Goal: Find specific page/section: Find specific page/section

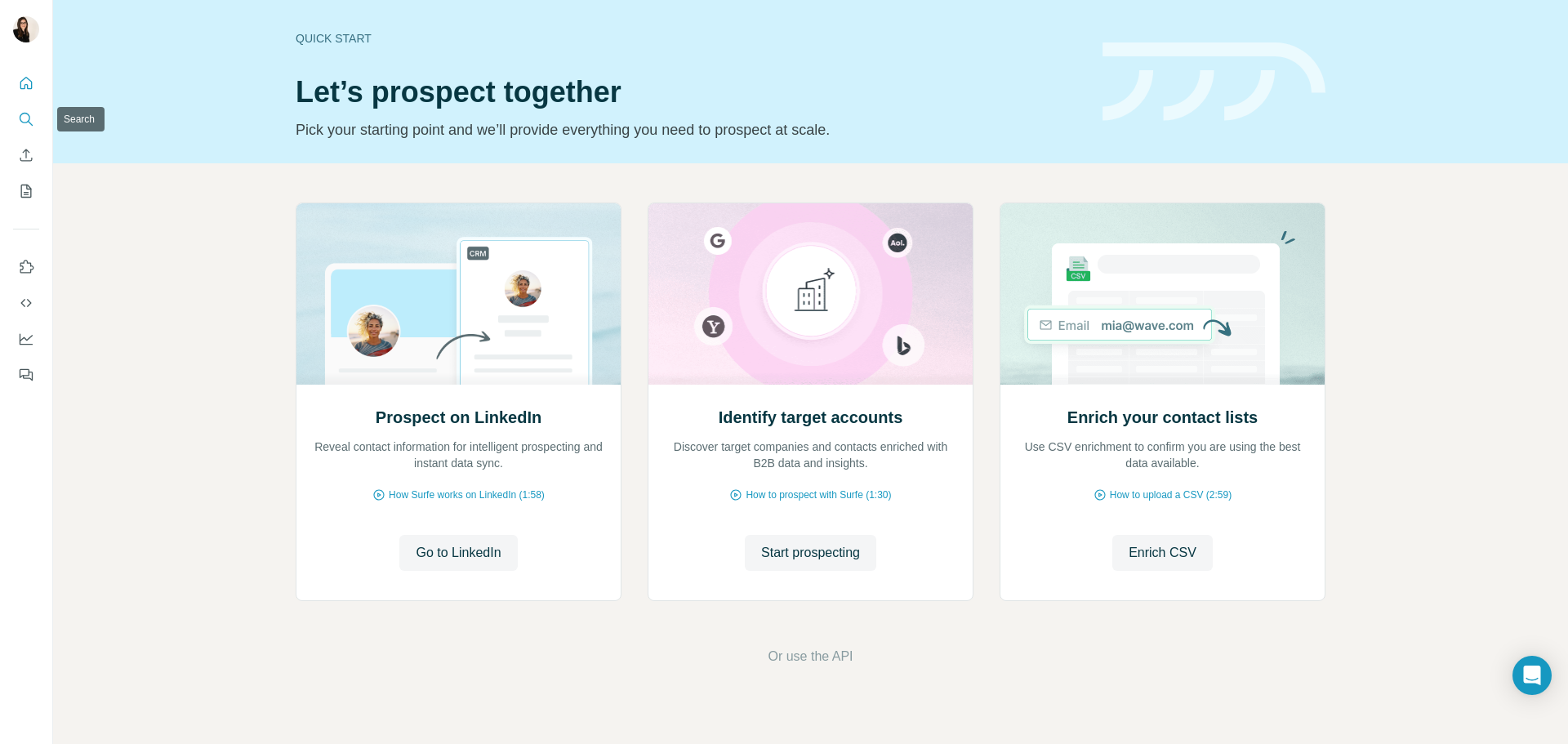
click at [33, 124] on icon "Search" at bounding box center [26, 120] width 17 height 17
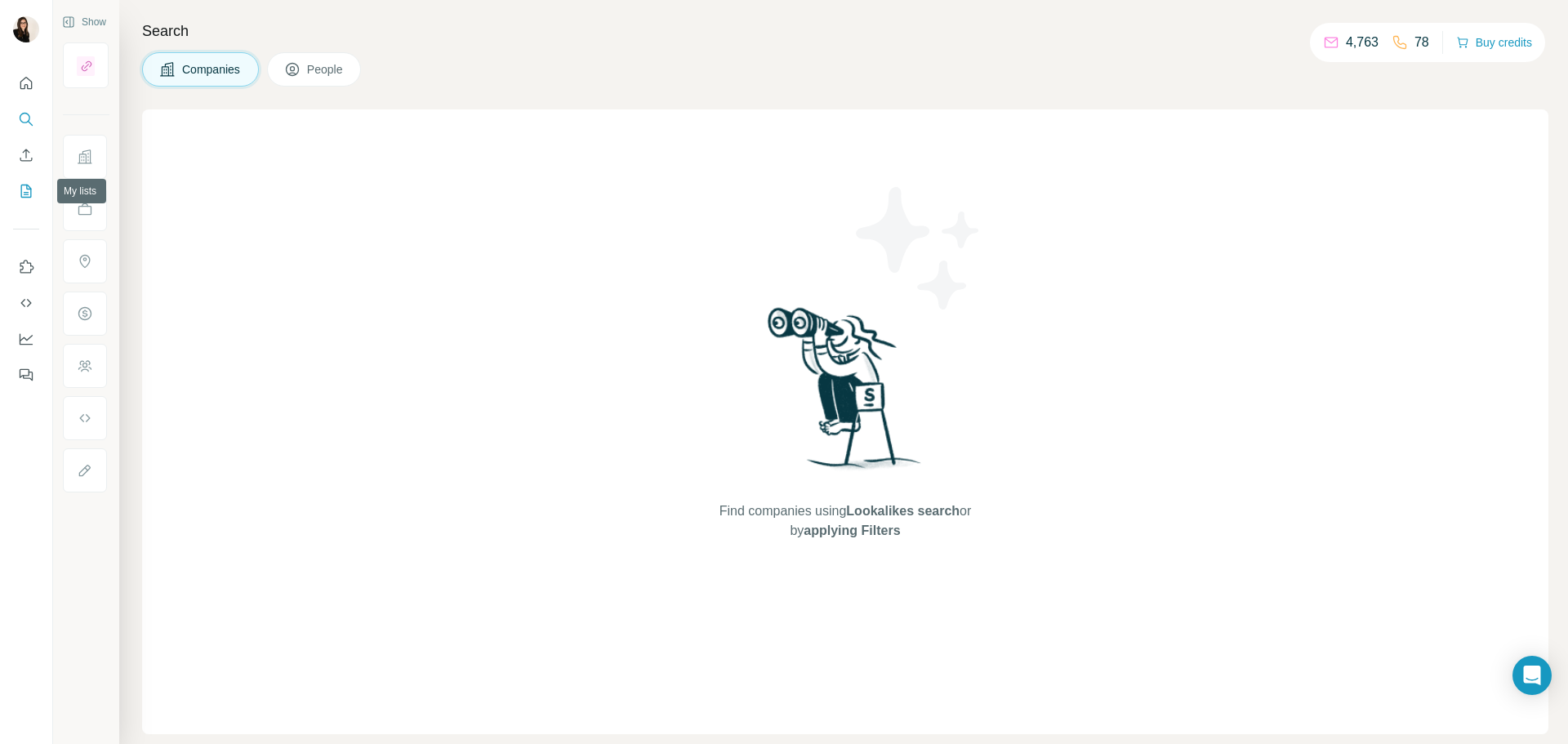
drag, startPoint x: 27, startPoint y: 199, endPoint x: 23, endPoint y: 188, distance: 11.7
click at [19, 207] on div at bounding box center [26, 224] width 53 height 331
click at [25, 190] on icon "My lists" at bounding box center [26, 191] width 17 height 17
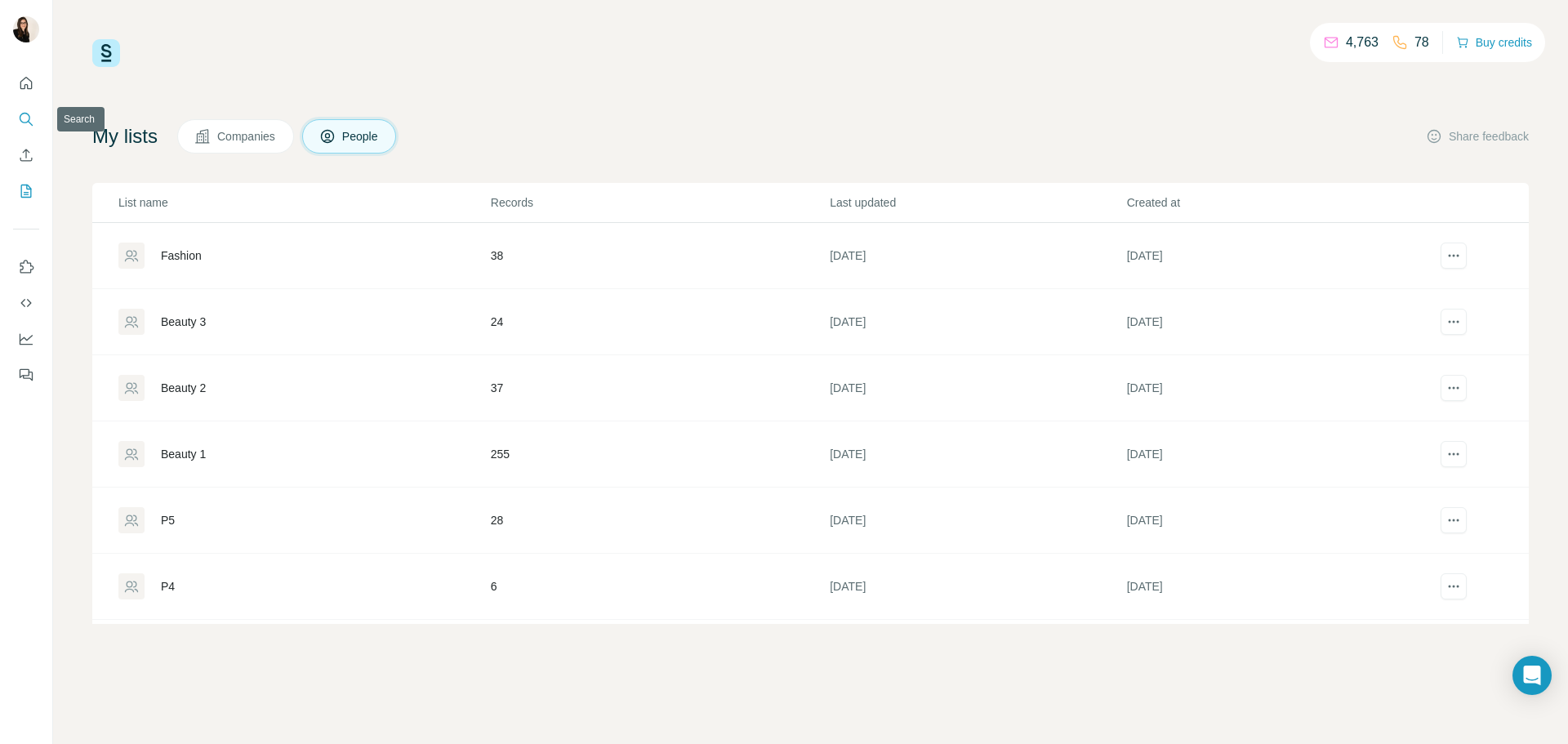
click at [31, 121] on icon "Search" at bounding box center [26, 120] width 17 height 17
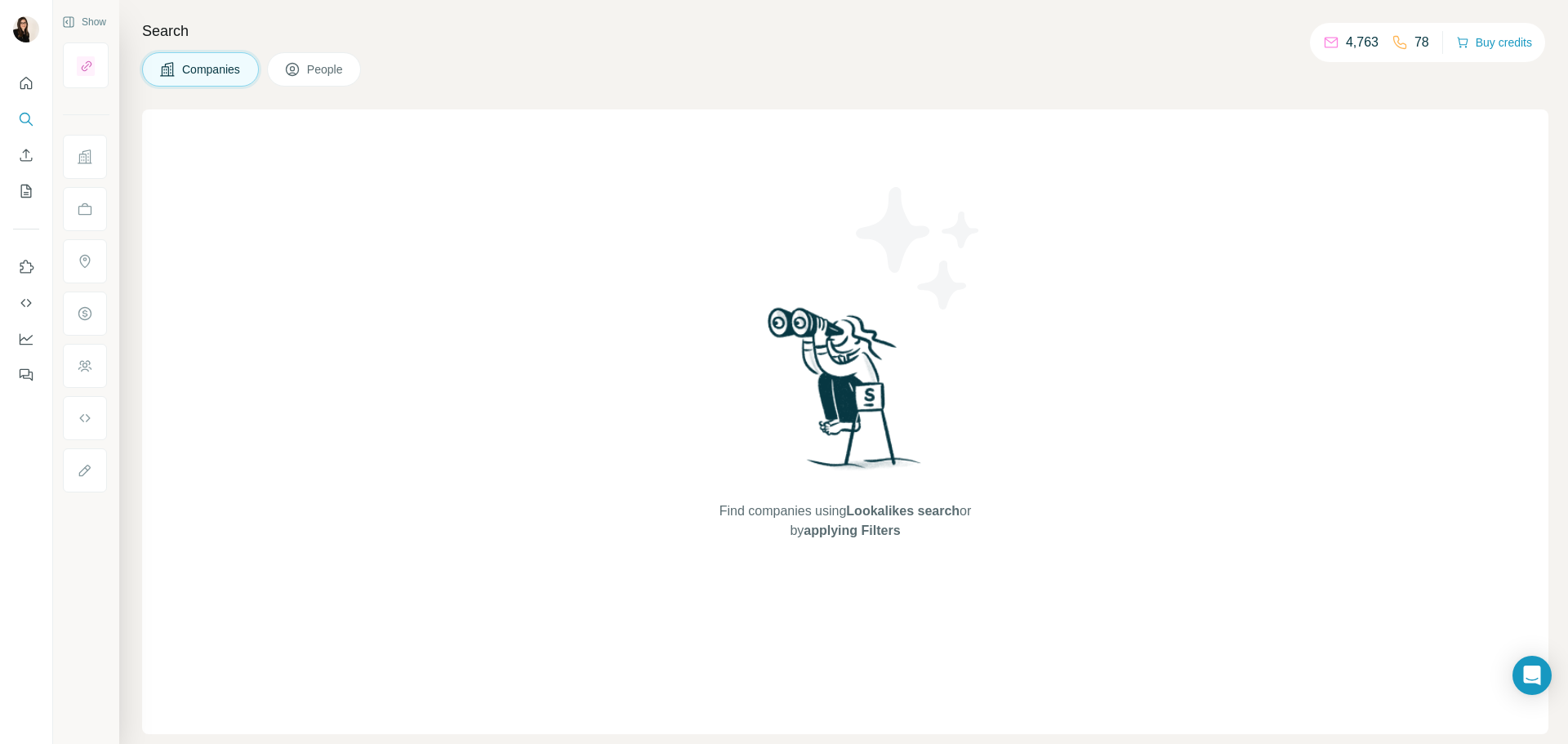
click at [437, 73] on div "Companies People" at bounding box center [845, 69] width 1407 height 34
